Goal: Information Seeking & Learning: Check status

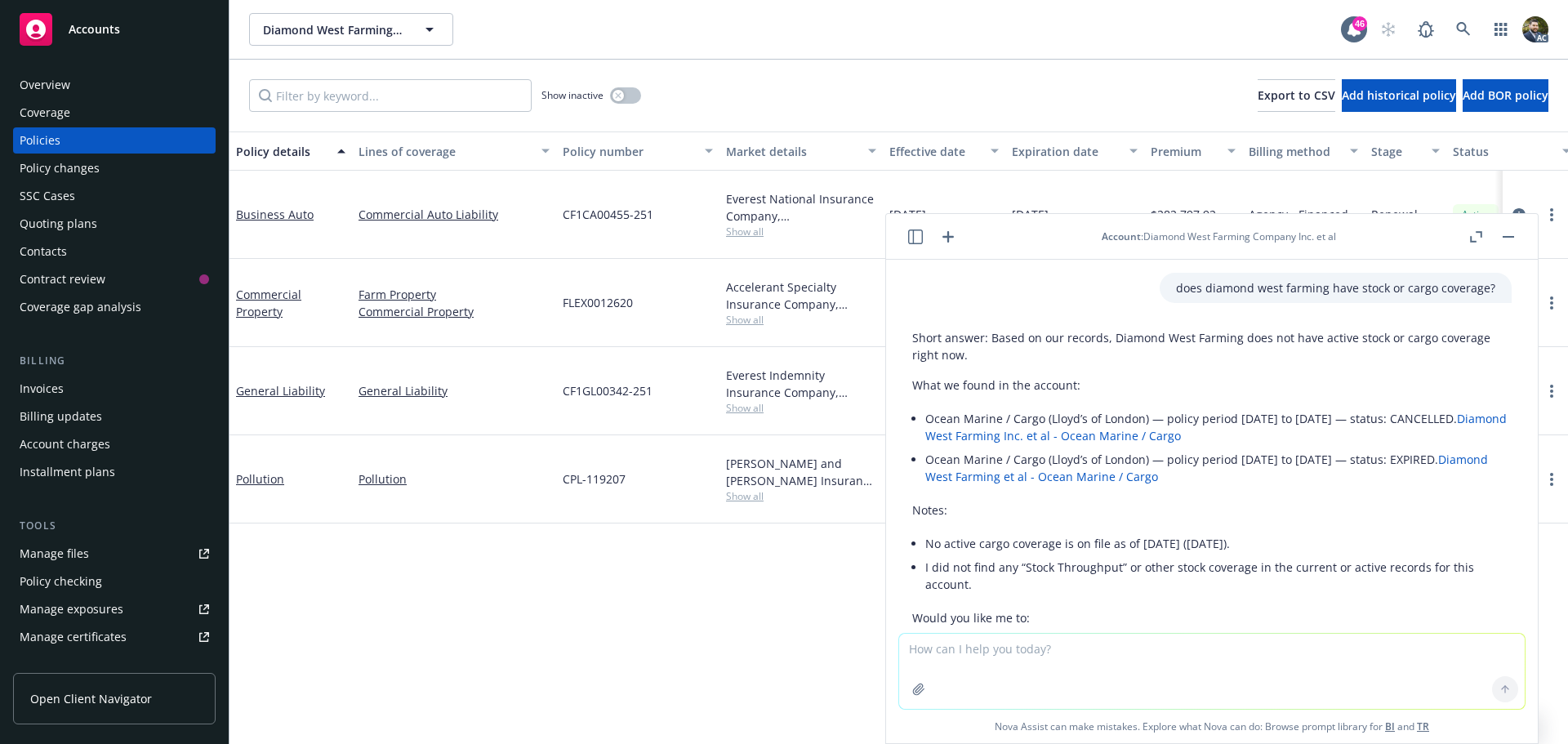
scroll to position [82, 0]
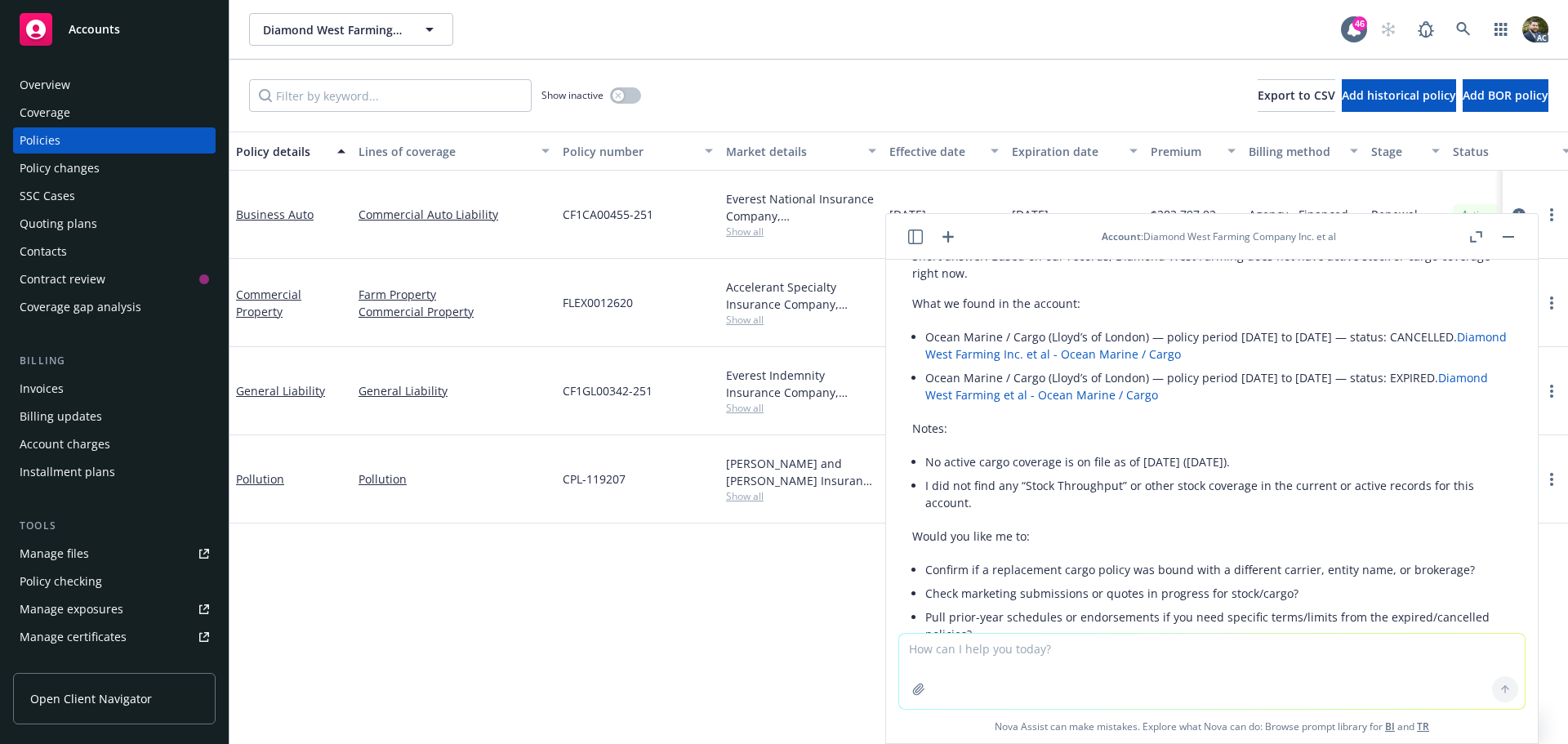
click at [1512, 237] on rect "button" at bounding box center [1509, 237] width 12 height 2
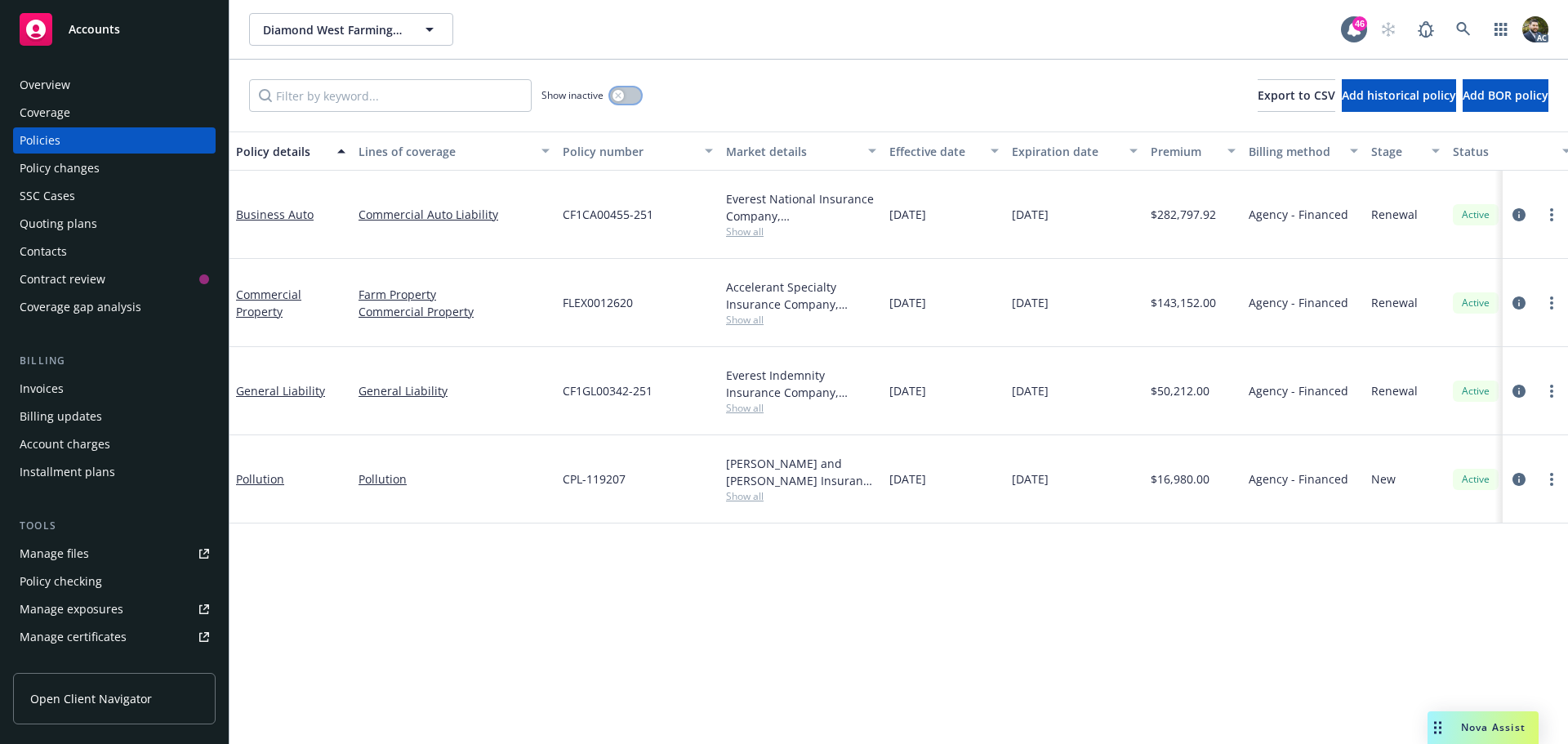
click at [631, 98] on button "button" at bounding box center [625, 96] width 31 height 16
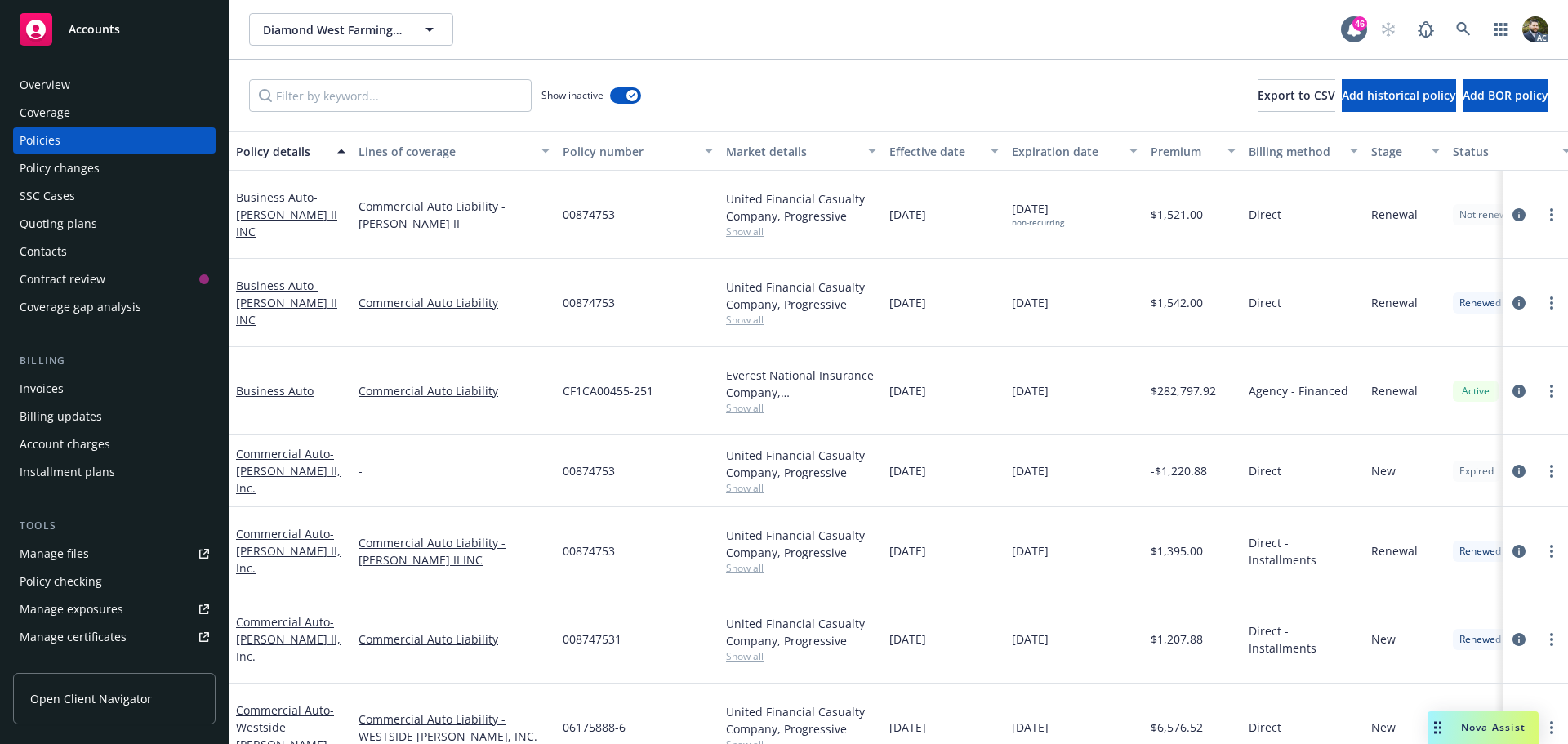
click at [281, 150] on div "Policy details" at bounding box center [281, 151] width 91 height 17
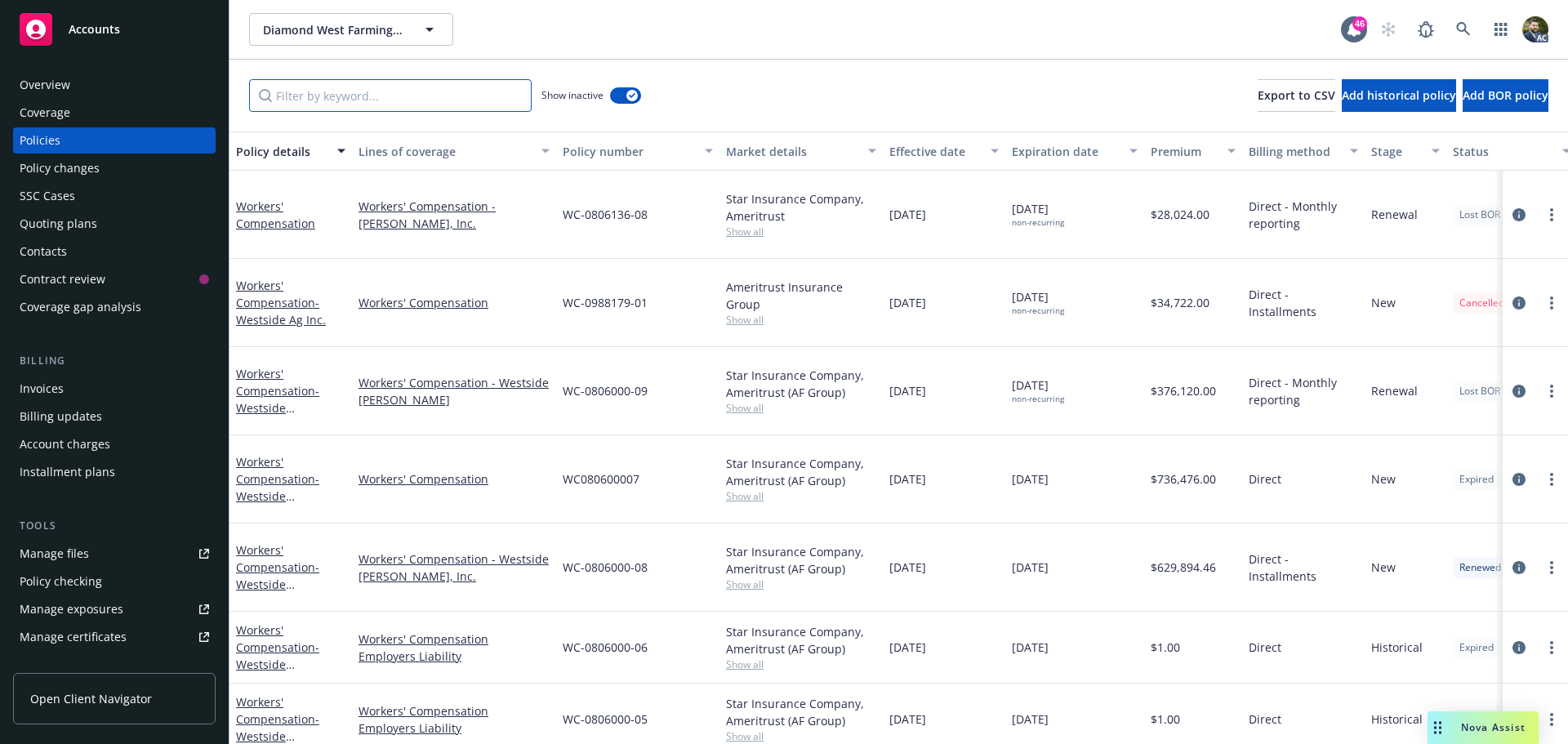
click at [328, 97] on input "Filter by keyword..." at bounding box center [390, 95] width 283 height 33
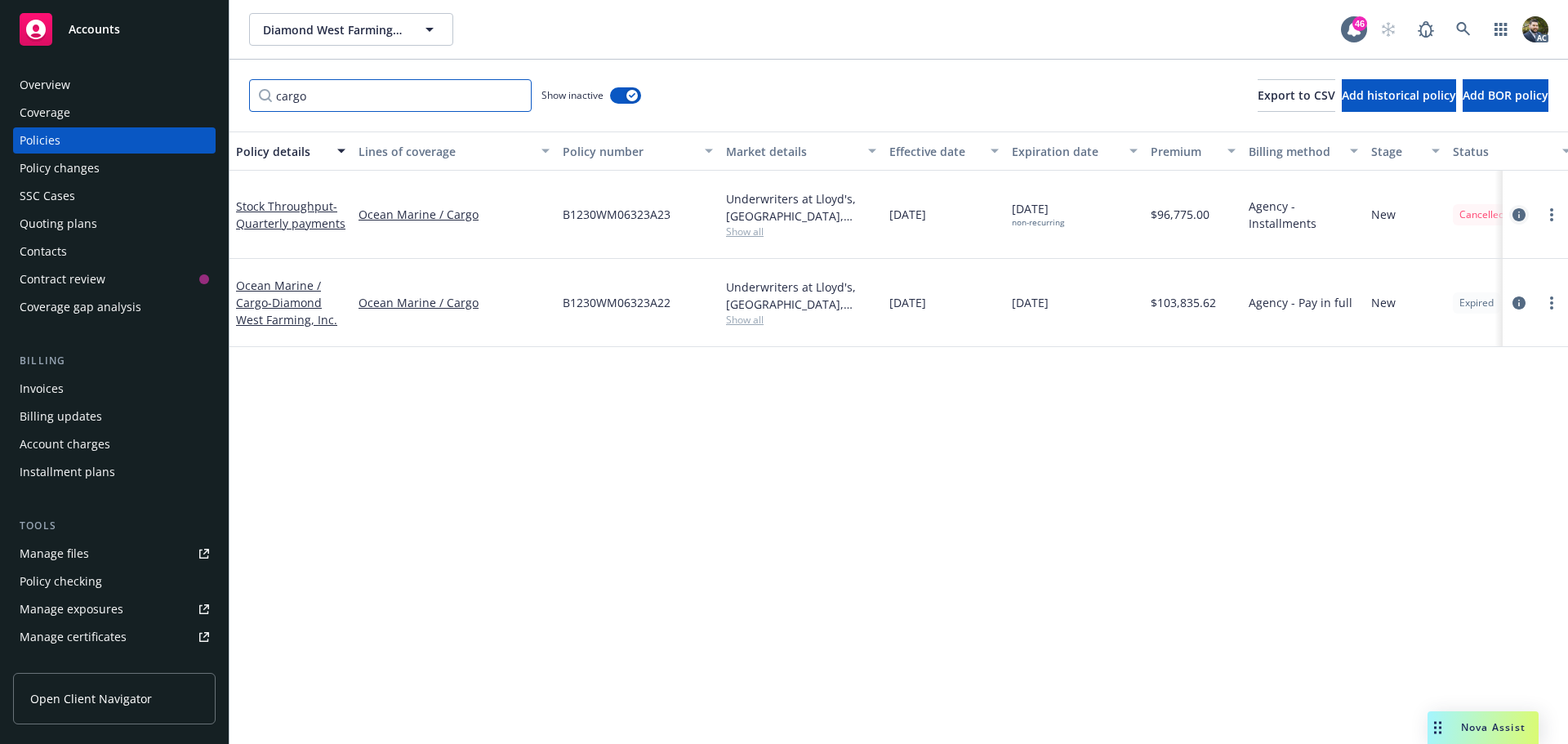
type input "cargo"
click at [1519, 212] on icon "circleInformation" at bounding box center [1519, 215] width 13 height 13
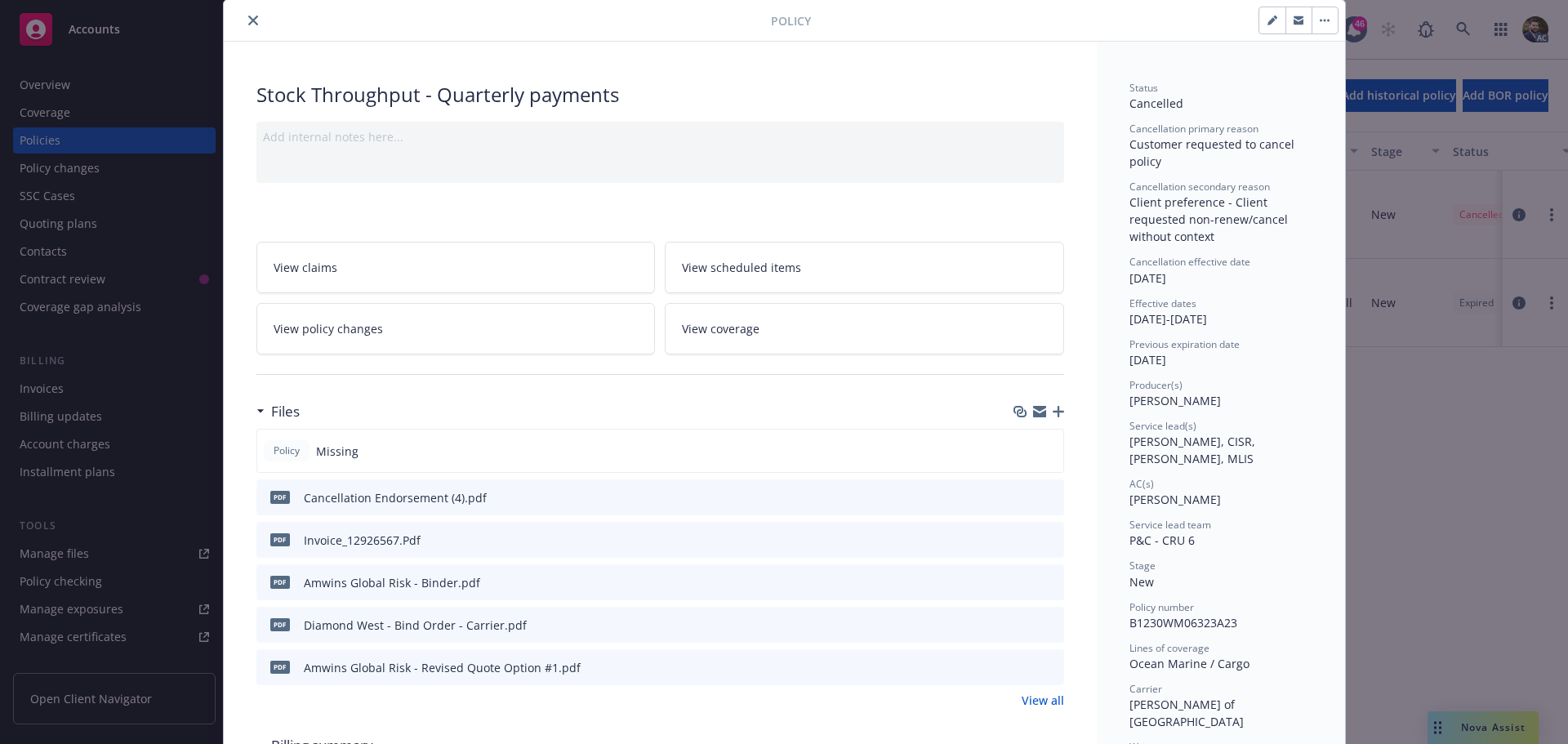
scroll to position [82, 0]
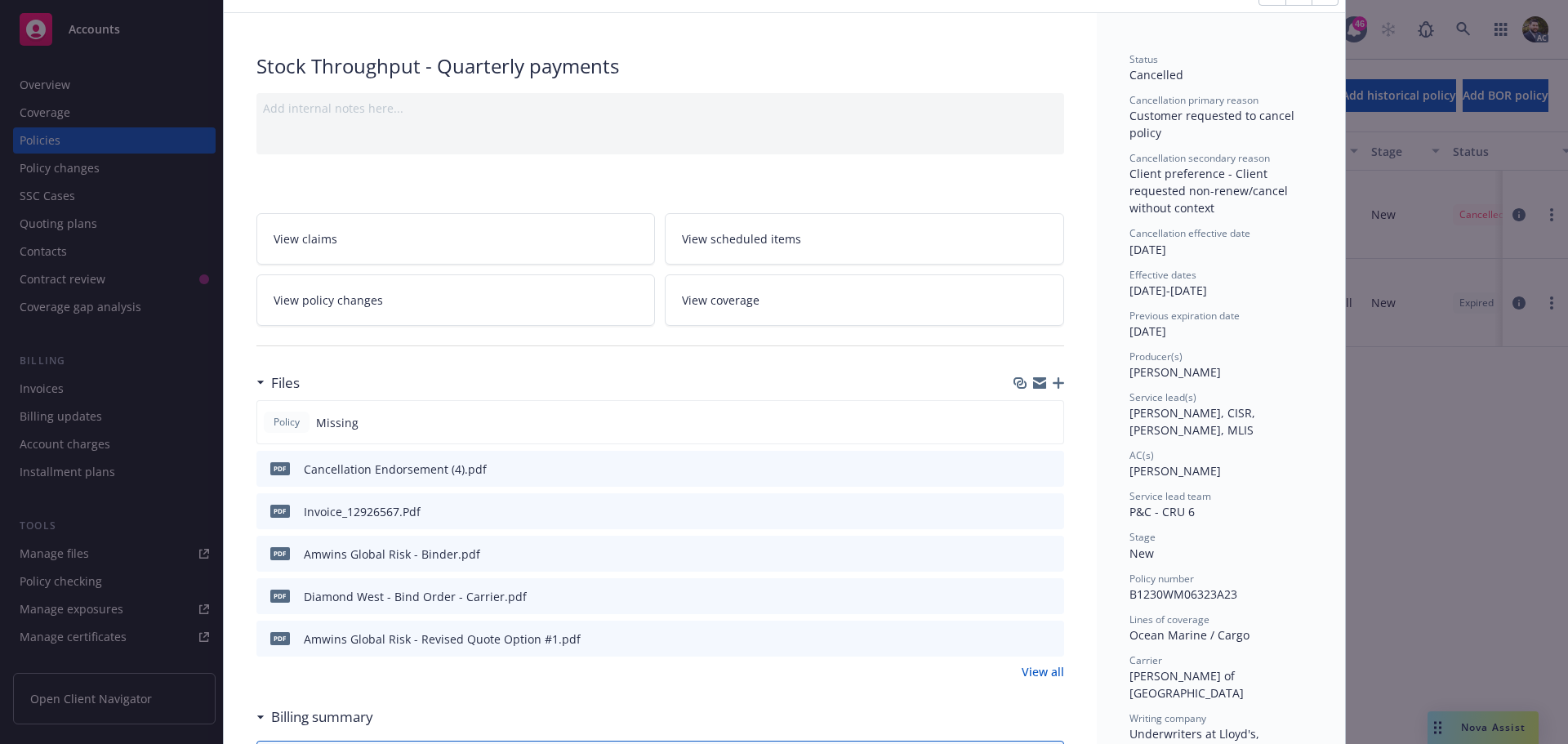
click at [1020, 595] on icon "download file" at bounding box center [1022, 595] width 13 height 13
click at [1016, 552] on icon "download file" at bounding box center [1022, 551] width 11 height 10
click at [1015, 466] on icon "download file" at bounding box center [1022, 467] width 13 height 13
click at [1040, 677] on link "View all" at bounding box center [1043, 671] width 43 height 17
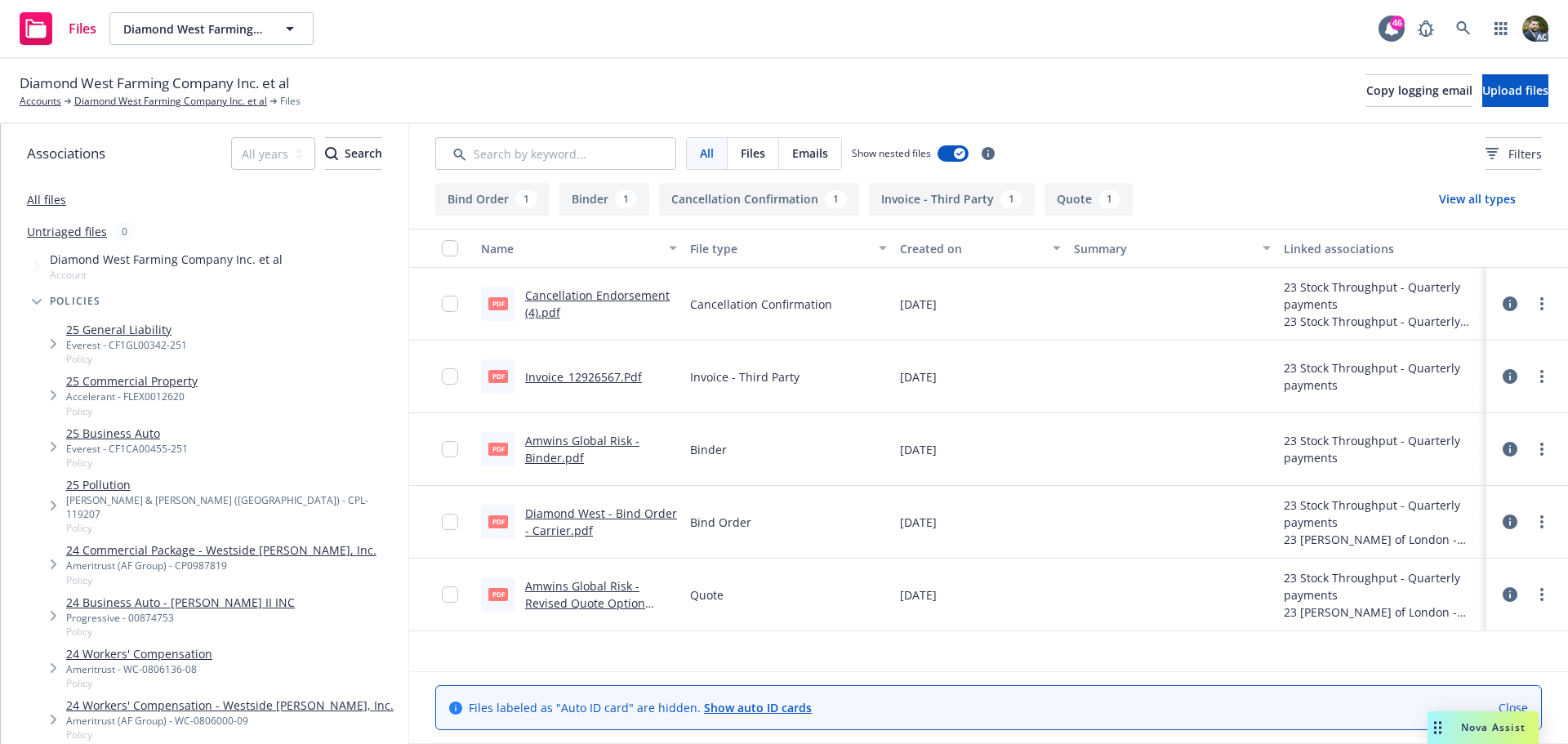
click at [612, 607] on link "Amwins Global Risk - Revised Quote Option #1.pdf" at bounding box center [584, 603] width 120 height 50
click at [1541, 305] on icon "more" at bounding box center [1542, 303] width 4 height 13
drag, startPoint x: 1337, startPoint y: 292, endPoint x: 1348, endPoint y: 289, distance: 11.4
click at [1339, 291] on div "23 Stock Throughput - Quarterly payments" at bounding box center [1382, 295] width 196 height 35
click at [1509, 300] on icon at bounding box center [1510, 303] width 15 height 15
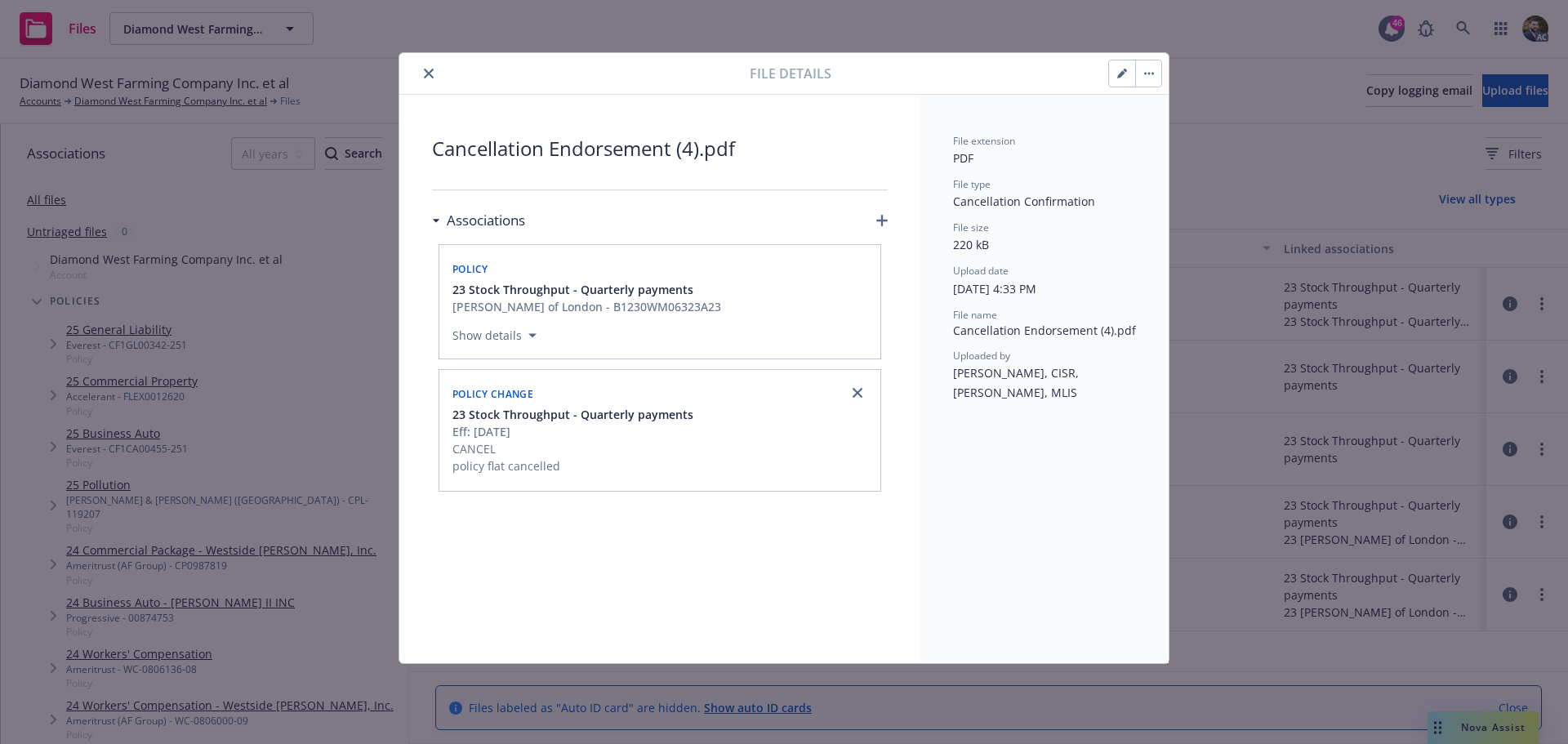
click at [1144, 74] on icon "button" at bounding box center [1145, 74] width 3 height 3
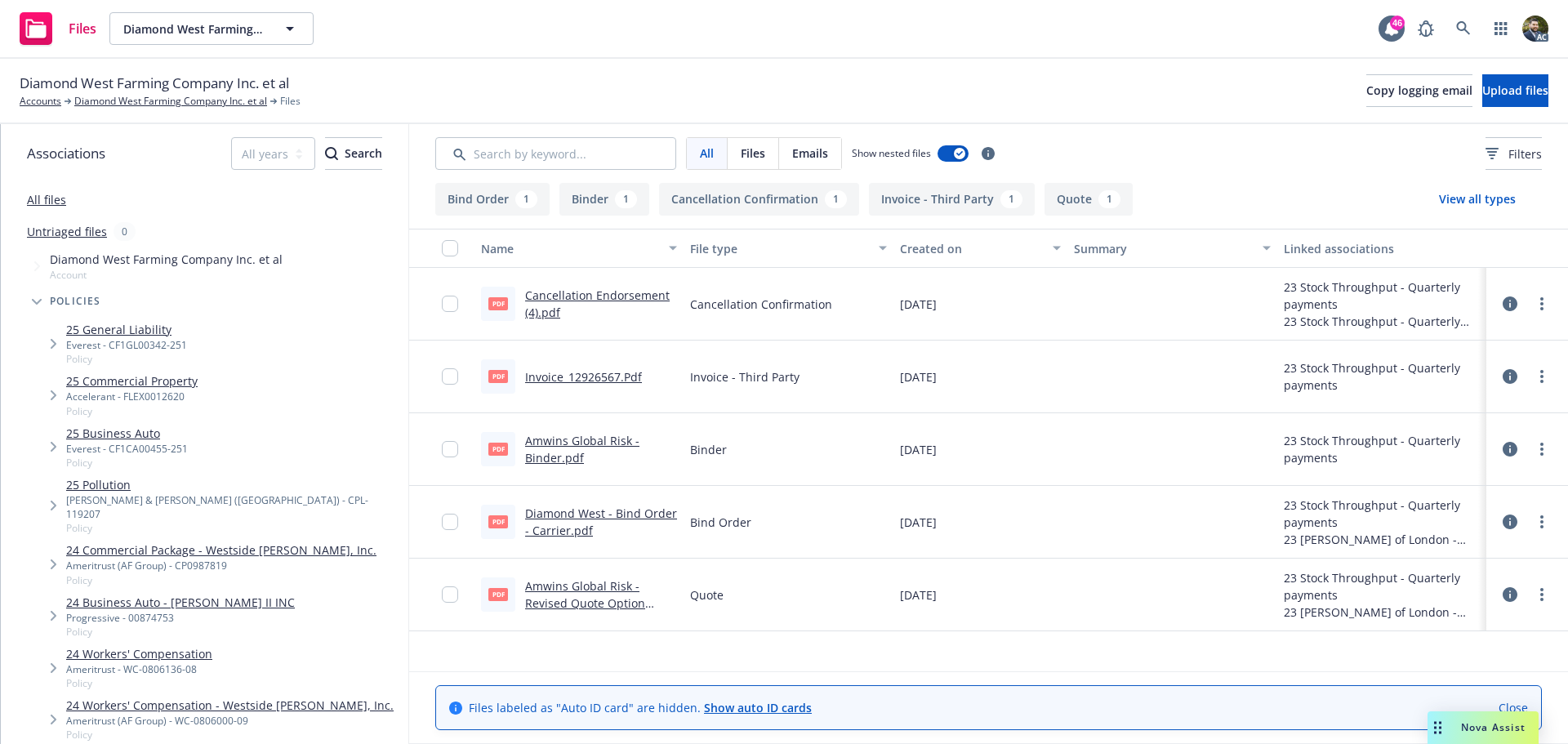
click at [1513, 301] on icon at bounding box center [1510, 303] width 15 height 15
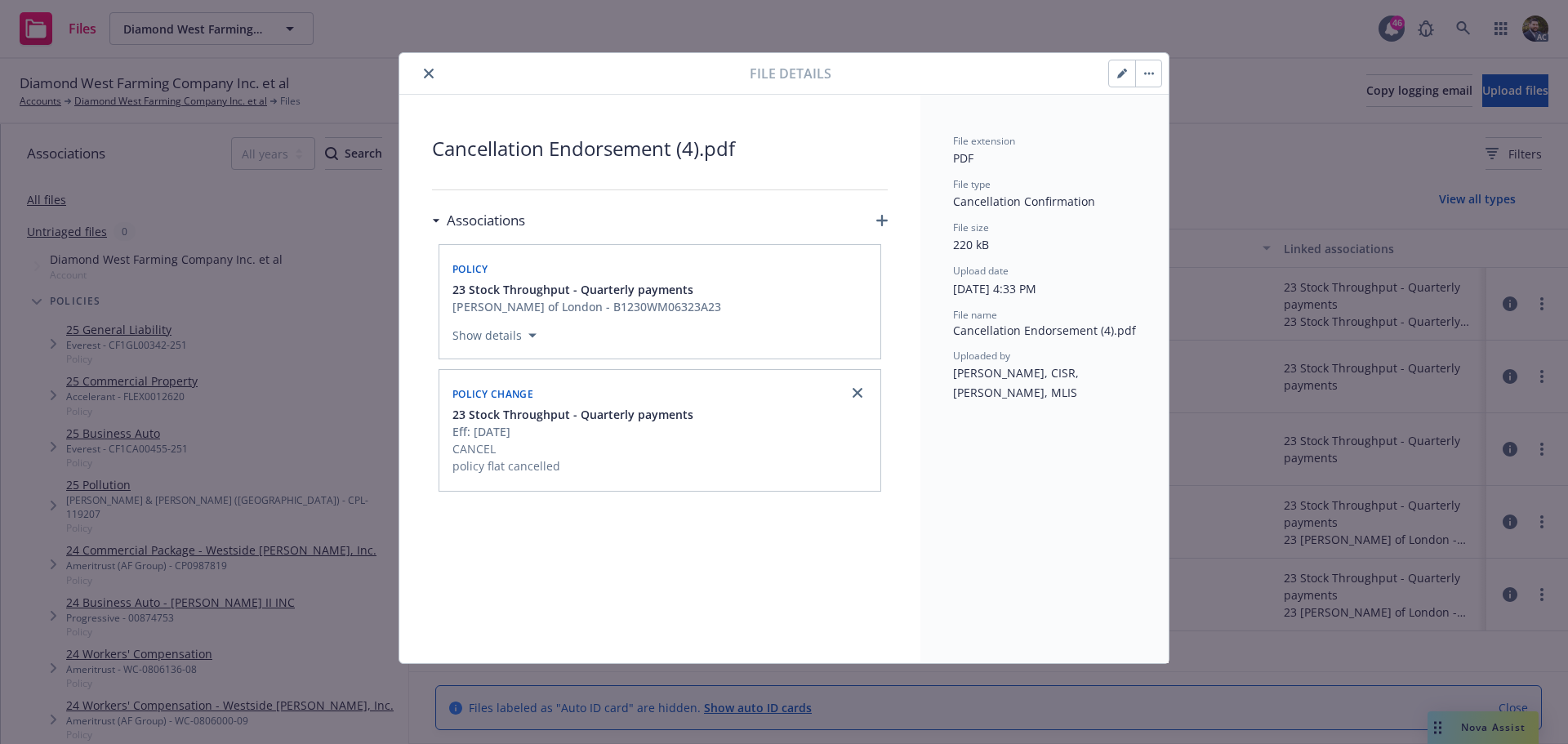
click at [1196, 472] on div "File details Cancellation Endorsement (4).pdf Associations Policy 23 Stock Thro…" at bounding box center [784, 372] width 1568 height 744
click at [432, 70] on icon "close" at bounding box center [428, 73] width 10 height 10
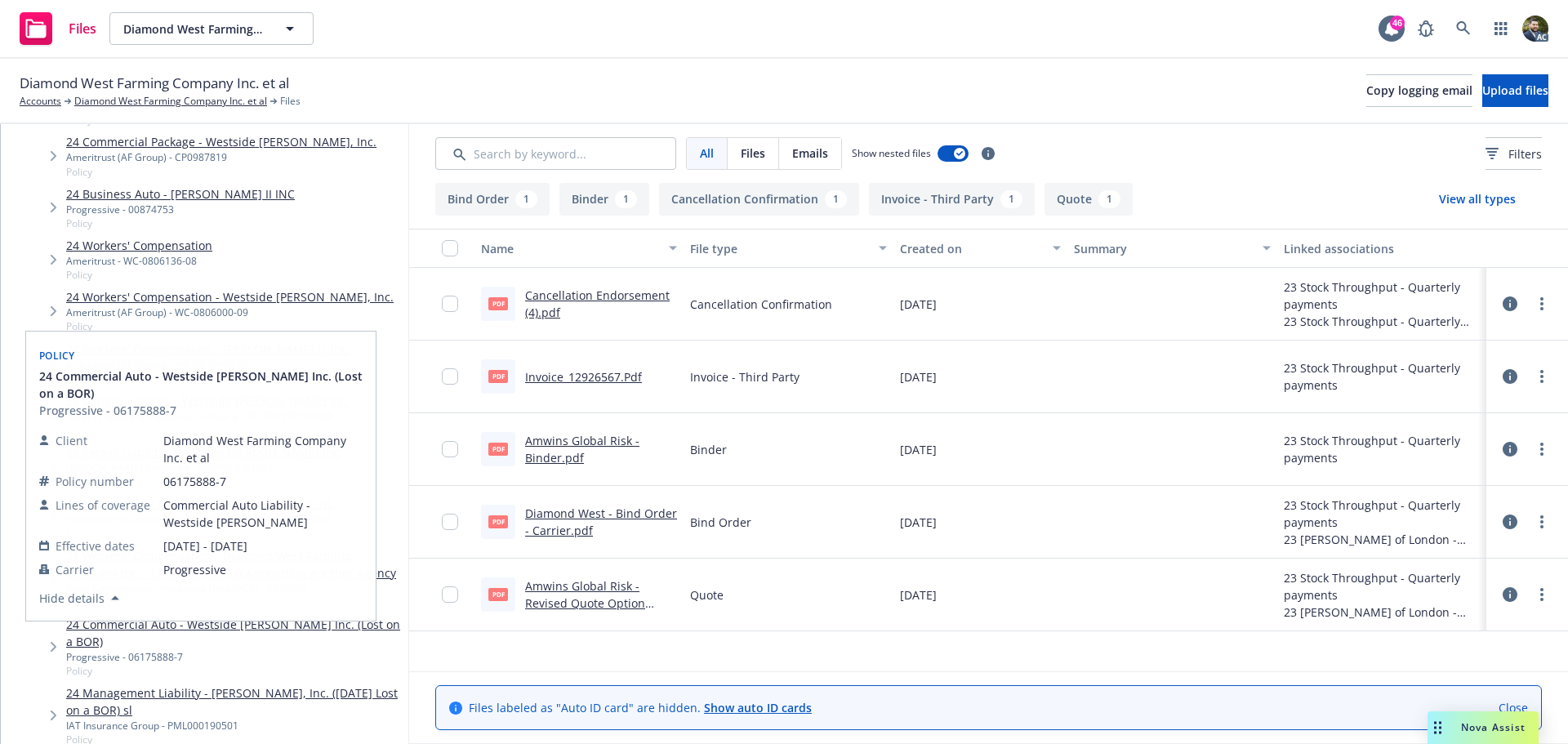
scroll to position [326, 0]
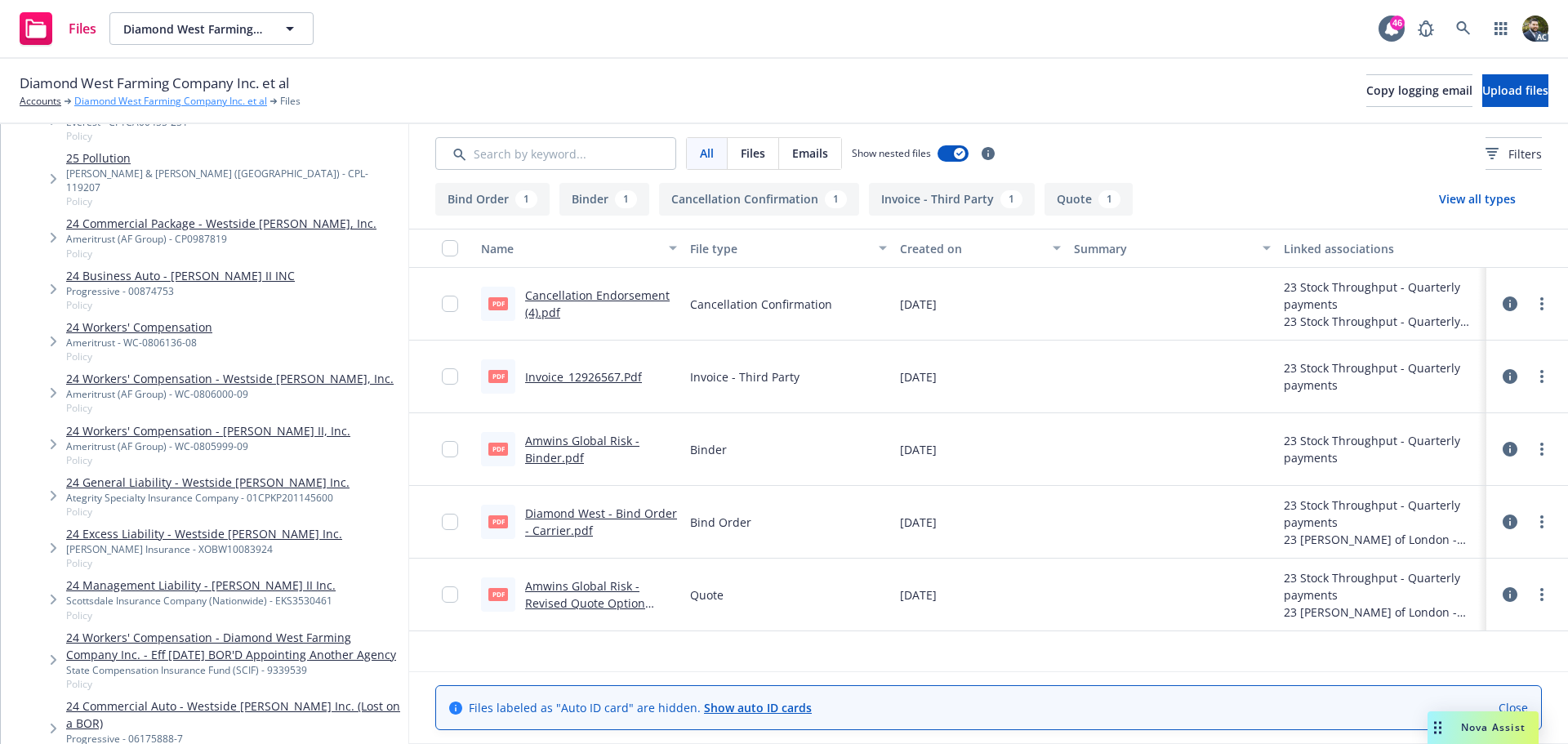
click at [227, 100] on link "Diamond West Farming Company Inc. et al" at bounding box center [170, 101] width 192 height 15
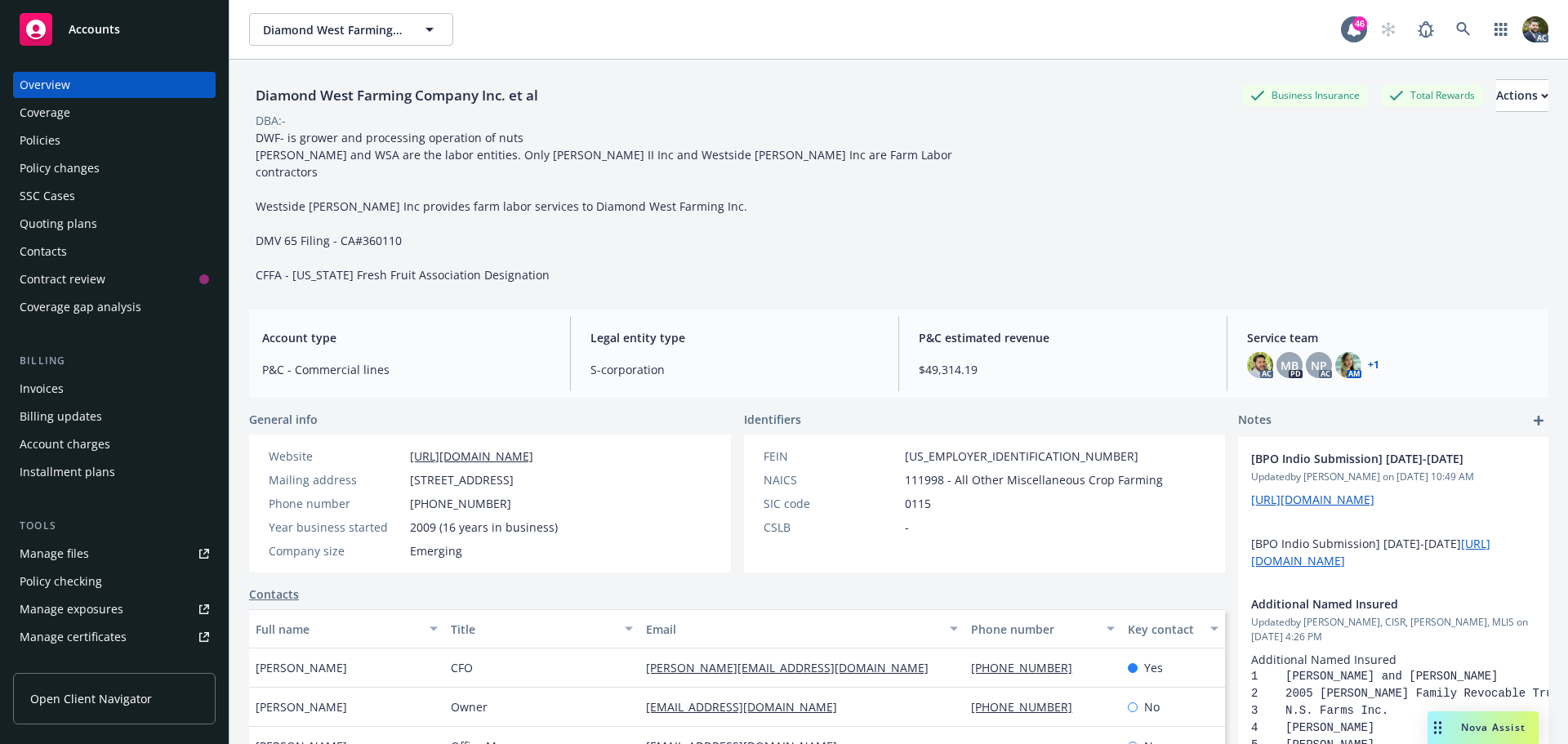
scroll to position [82, 0]
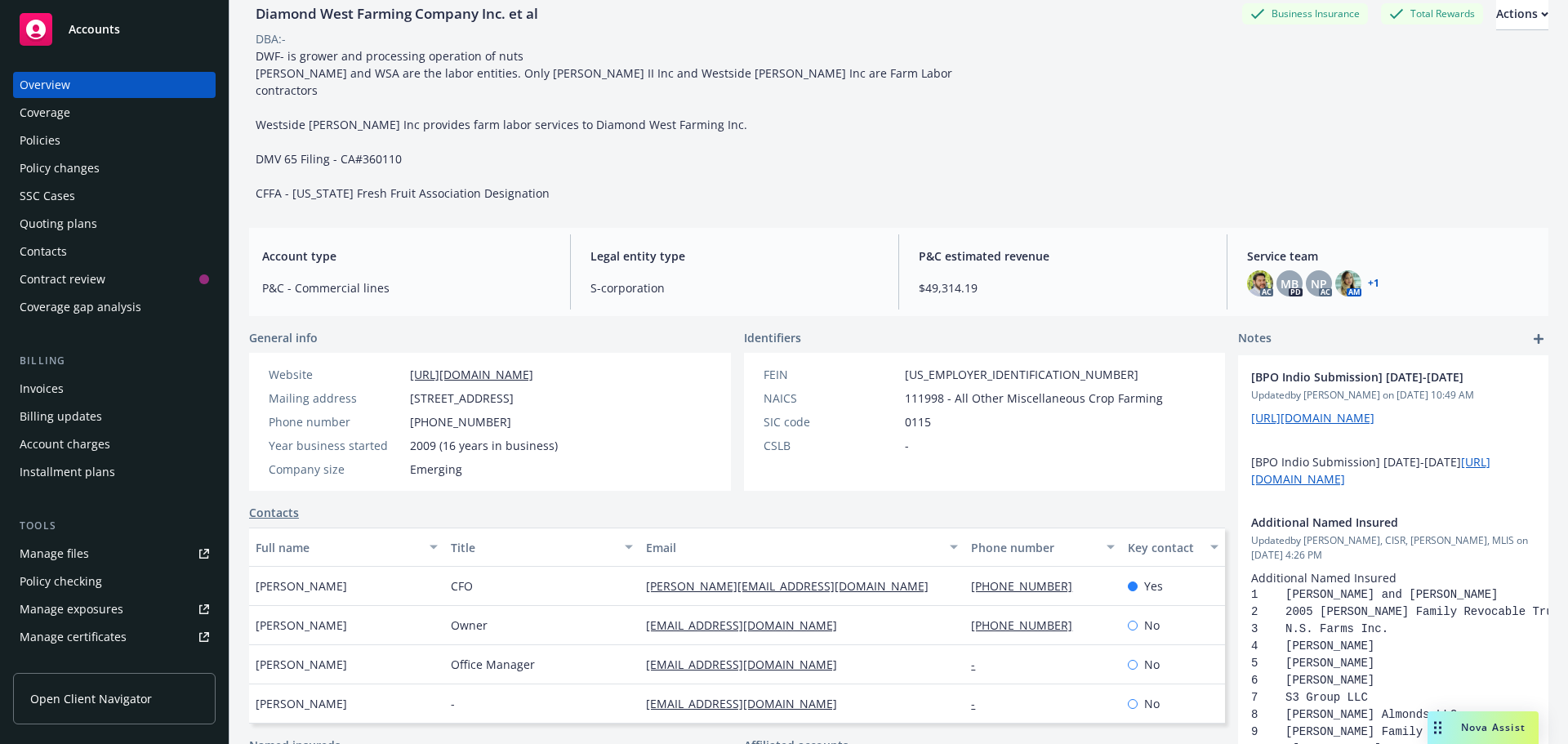
click at [130, 113] on div "Coverage" at bounding box center [114, 112] width 190 height 26
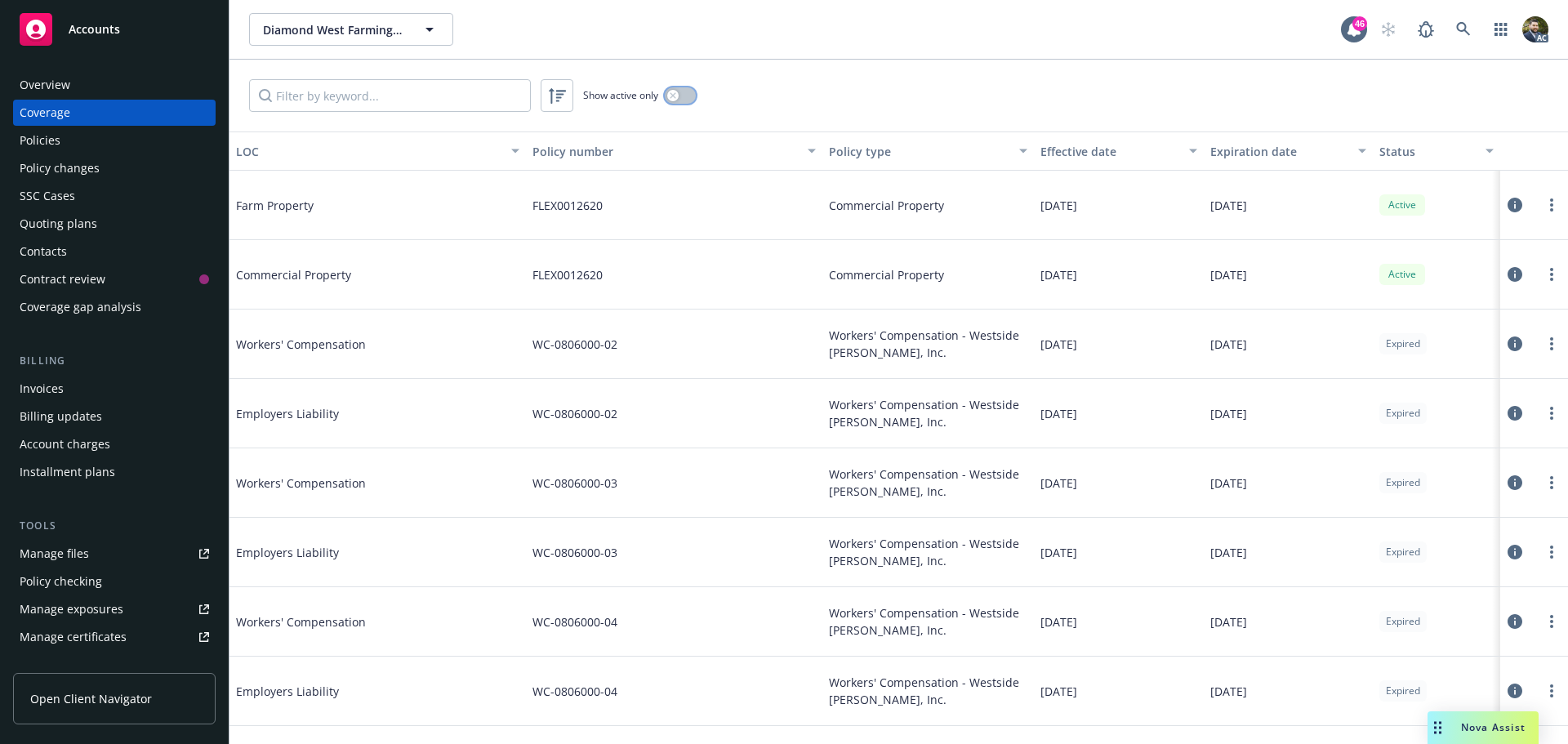
click at [691, 88] on button "button" at bounding box center [680, 96] width 31 height 16
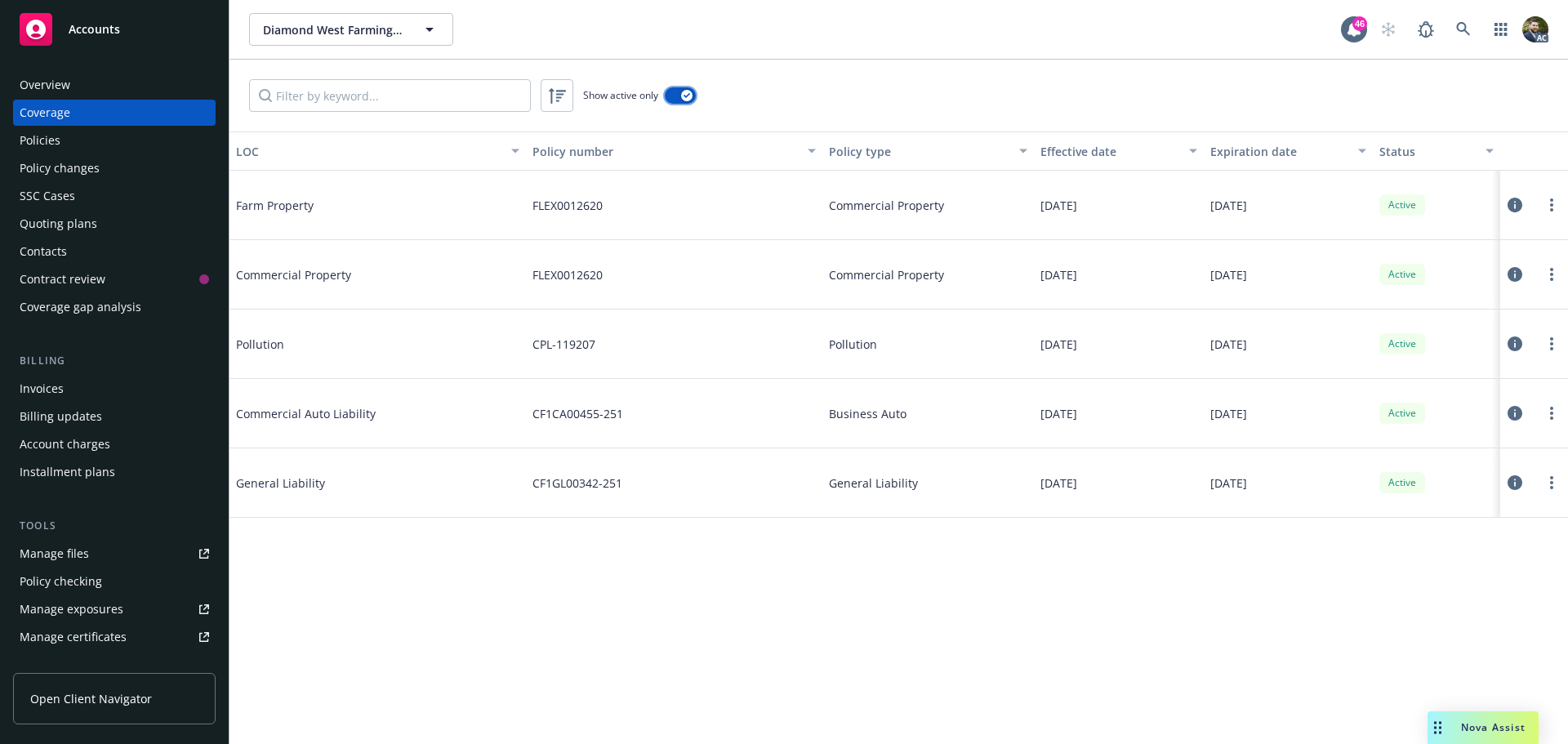
click at [683, 99] on div "button" at bounding box center [686, 95] width 12 height 12
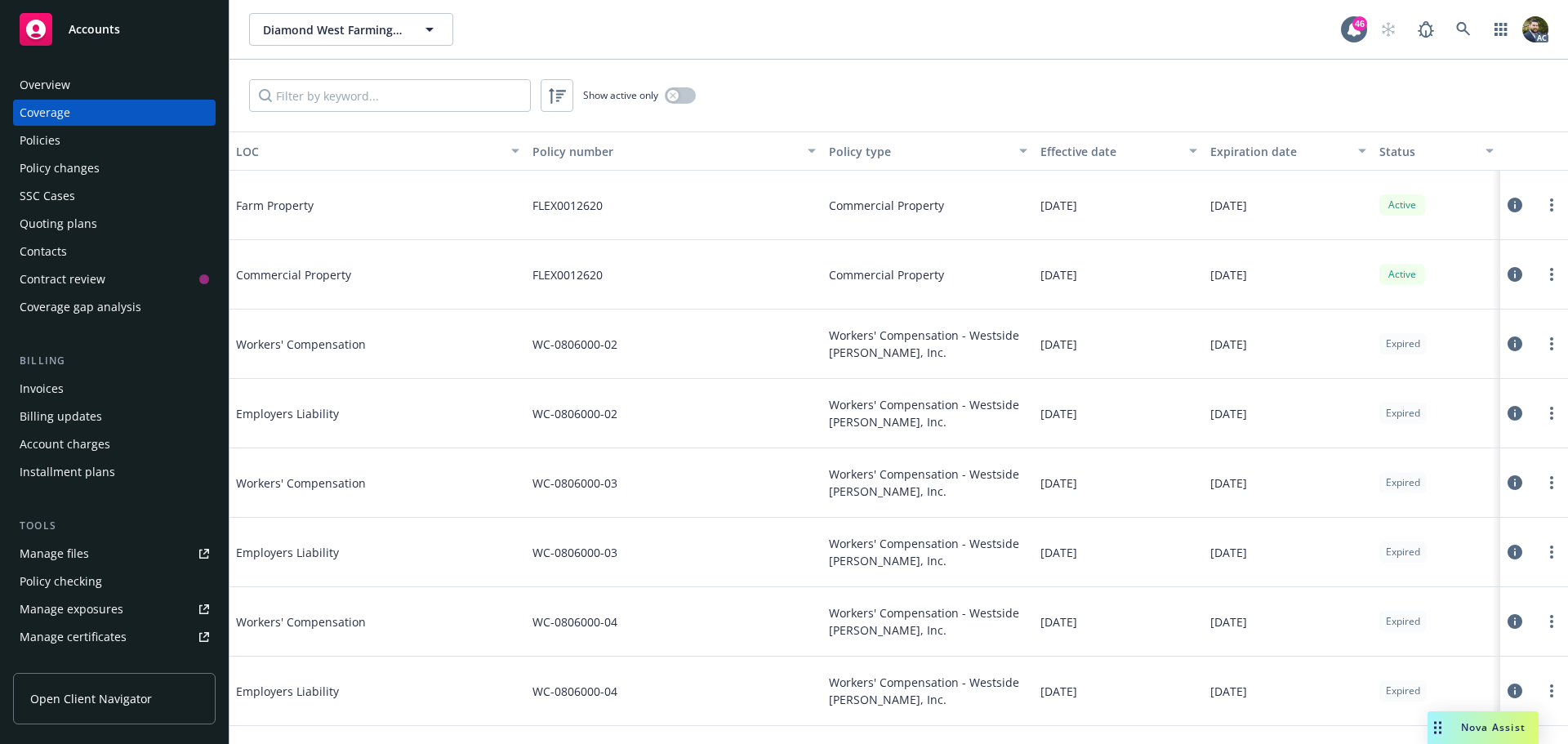
click at [1523, 734] on span "Nova Assist" at bounding box center [1494, 727] width 65 height 14
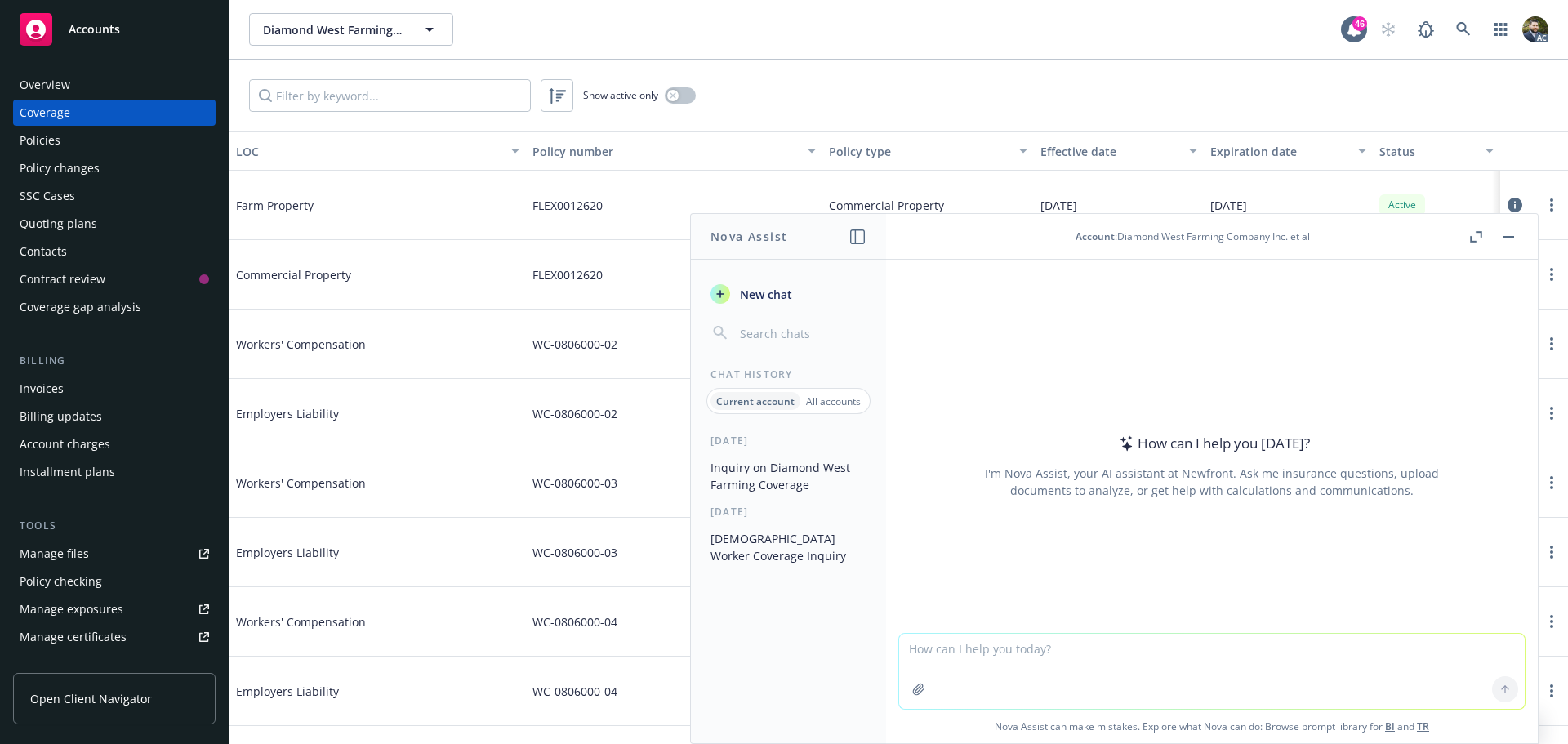
click at [816, 471] on button "Inquiry on Diamond West Farming Coverage" at bounding box center [788, 476] width 169 height 44
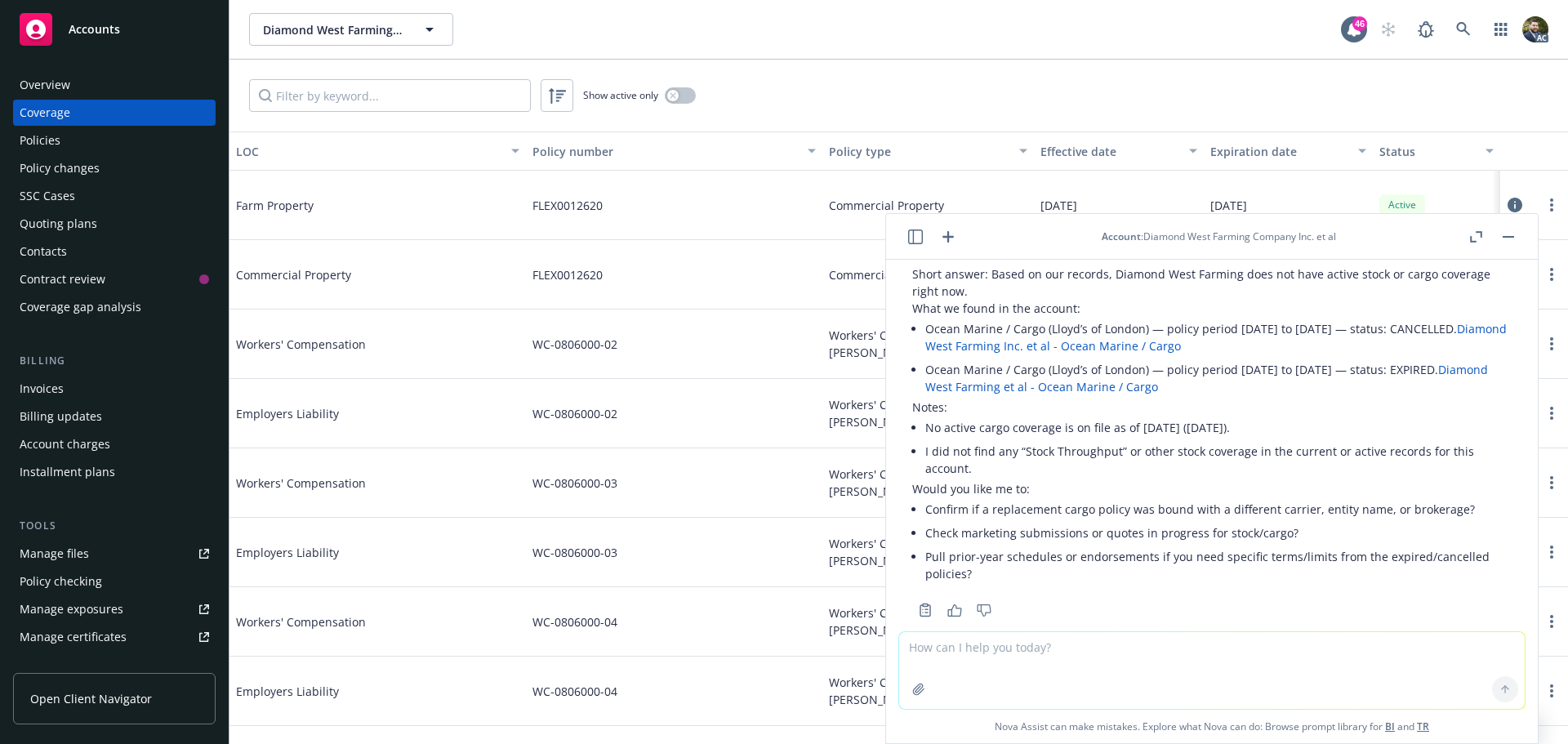
scroll to position [82, 0]
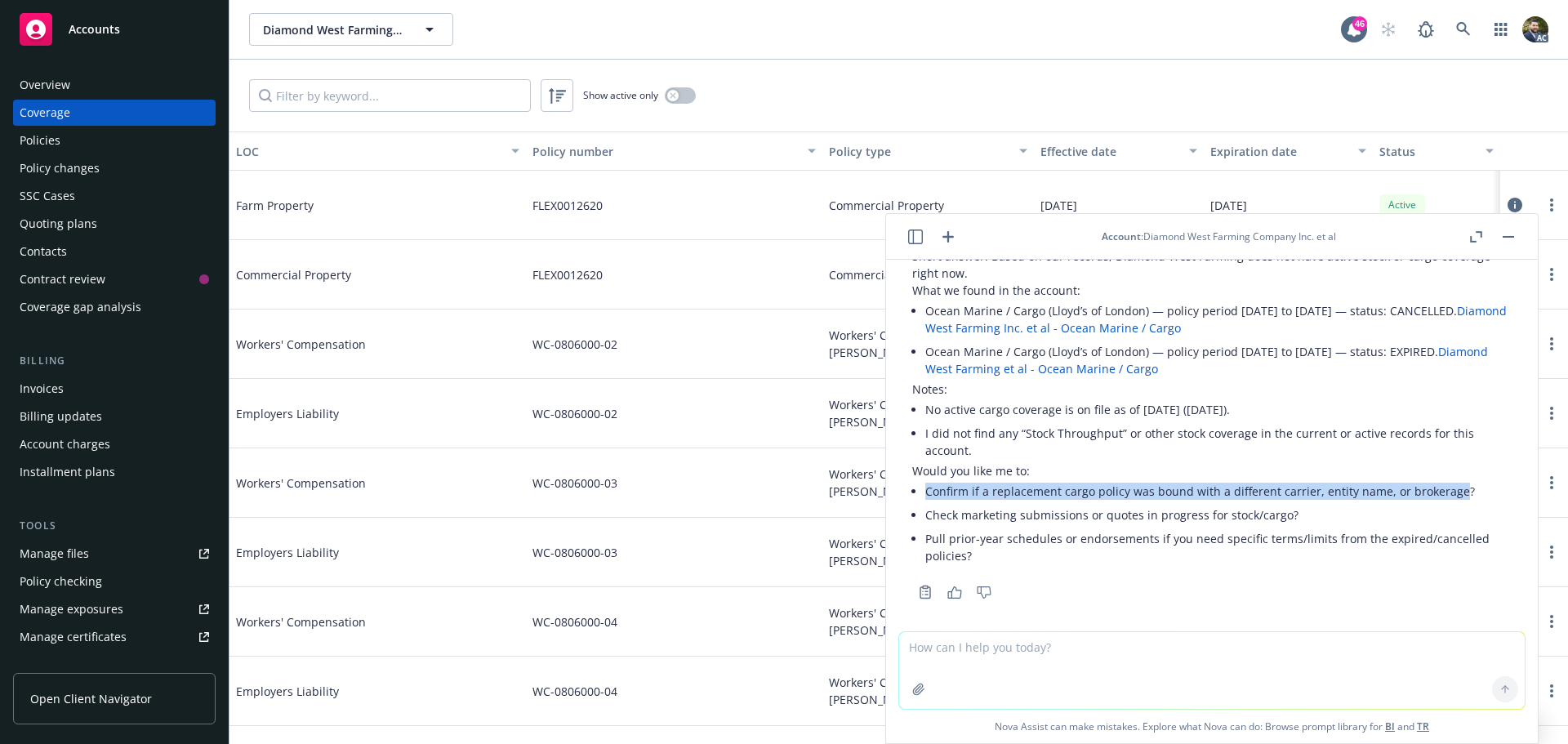
drag, startPoint x: 1452, startPoint y: 489, endPoint x: 925, endPoint y: 489, distance: 527.0
click at [925, 489] on li "Confirm if a replacement cargo policy was bound with a different carrier, entit…" at bounding box center [1218, 491] width 586 height 24
copy li "Confirm if a replacement cargo policy was bound with a different carrier, entit…"
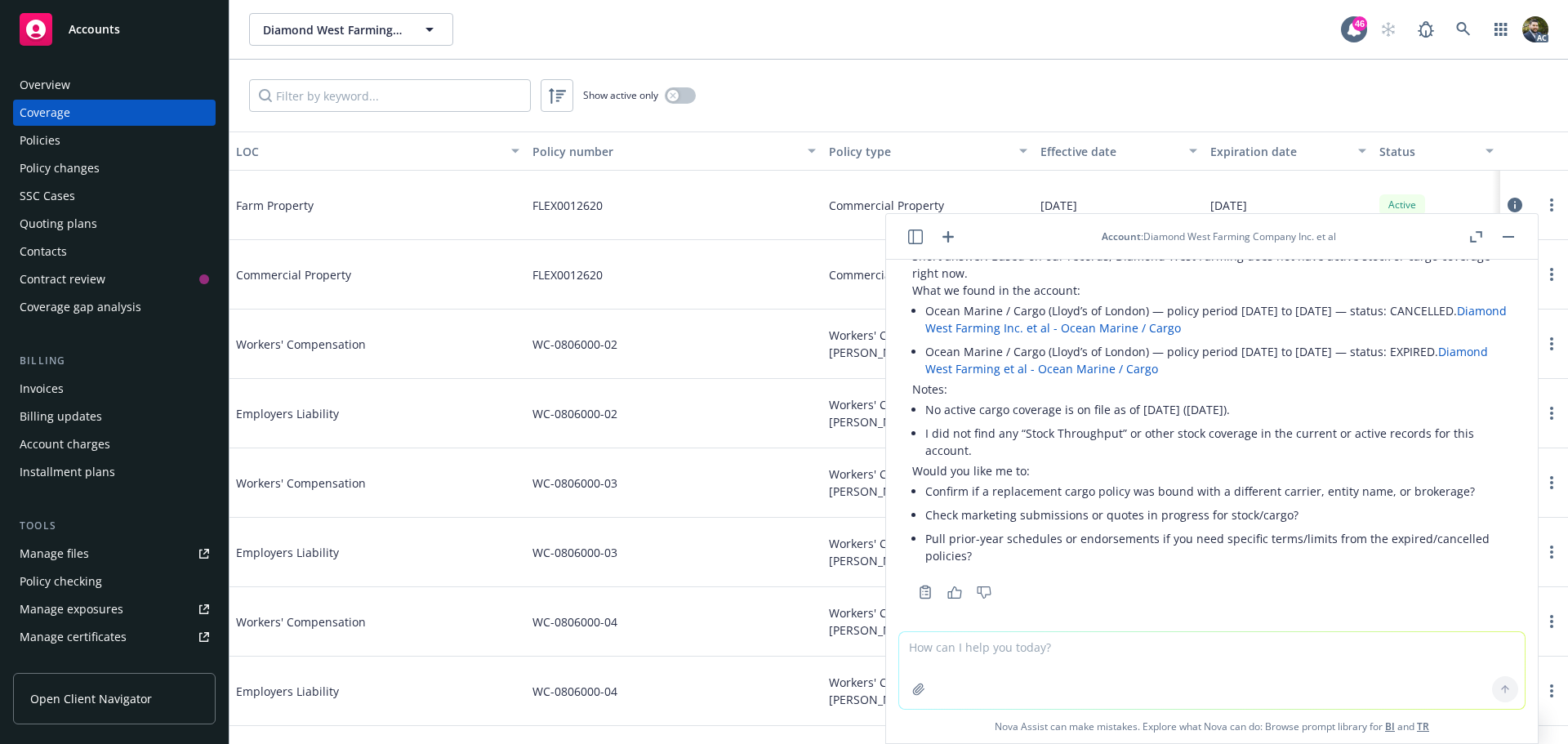
click at [977, 653] on textarea at bounding box center [1211, 670] width 625 height 77
paste textarea "Confirm if a replacement cargo policy was bound with a different carrier, entit…"
click at [929, 646] on textarea "Can Confirm if a replacement cargo policy was bound with a different carrier, e…" at bounding box center [1211, 670] width 625 height 77
click at [1482, 645] on textarea "Can you see if a replacement cargo policy was bound with a different carrier, e…" at bounding box center [1211, 670] width 625 height 77
type textarea "Can you see if a replacement cargo policy was bound with a different carrier, e…"
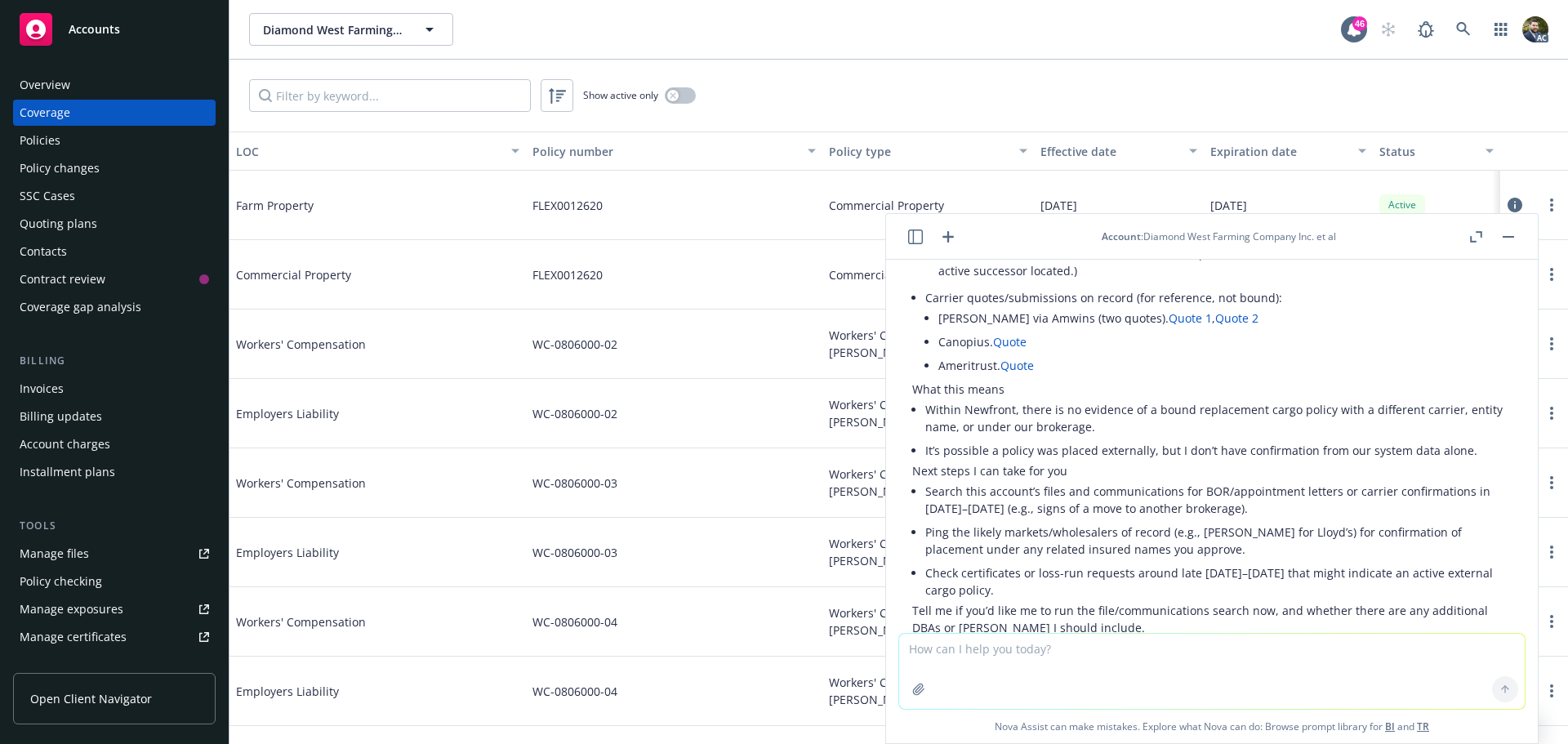
scroll to position [843, 0]
